Goal: Navigation & Orientation: Find specific page/section

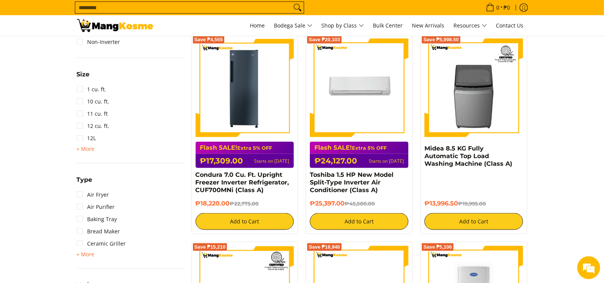
scroll to position [716, 0]
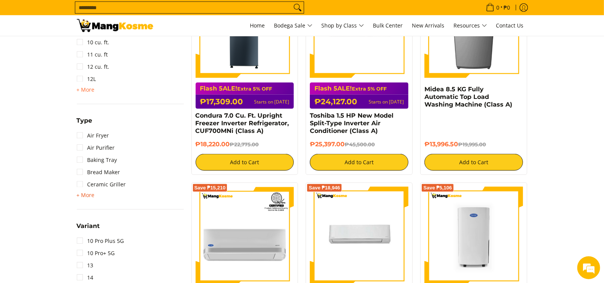
click at [86, 196] on span "+ More" at bounding box center [86, 195] width 18 height 6
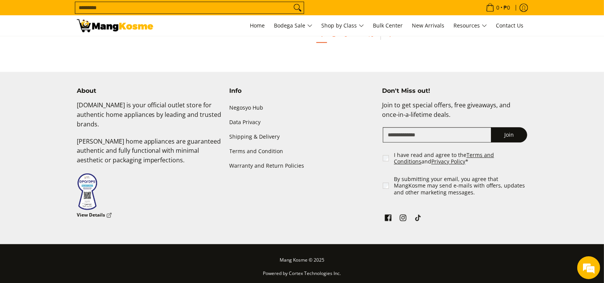
scroll to position [1539, 0]
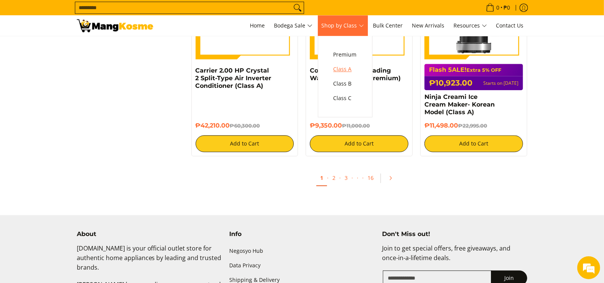
click at [348, 66] on span "Class A" at bounding box center [345, 70] width 23 height 10
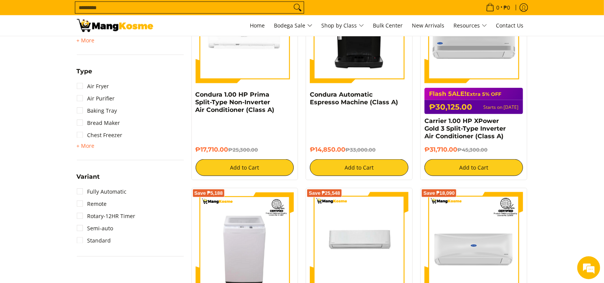
scroll to position [812, 0]
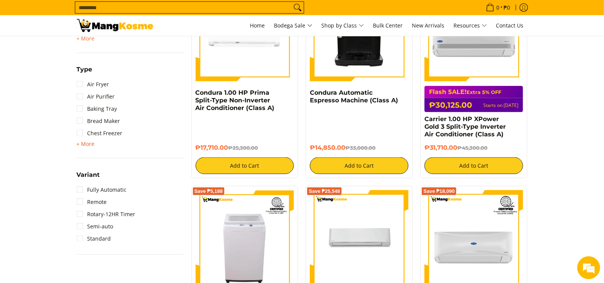
click at [91, 142] on span "+ More" at bounding box center [86, 144] width 18 height 6
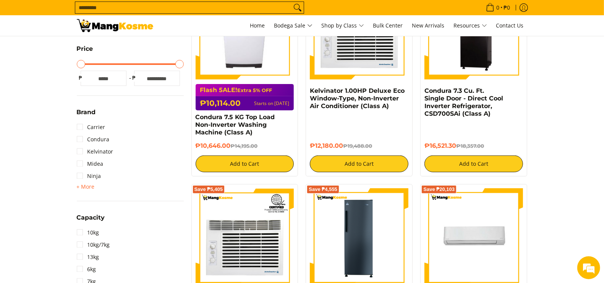
scroll to position [102, 0]
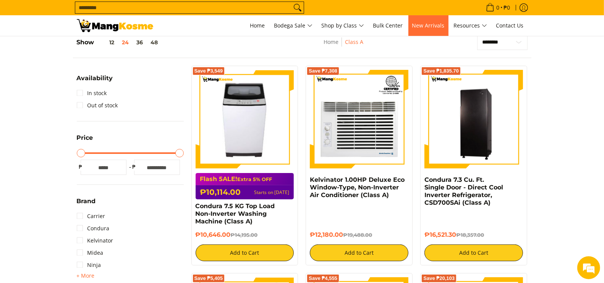
click at [421, 24] on span "New Arrivals" at bounding box center [428, 25] width 32 height 7
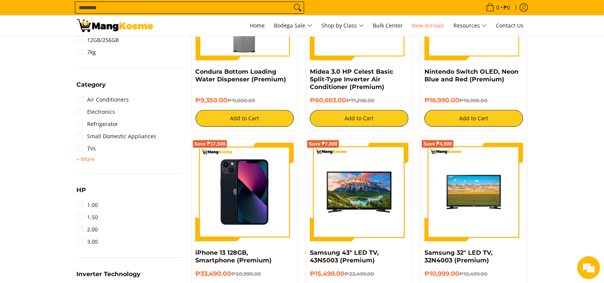
scroll to position [478, 0]
